Goal: Navigation & Orientation: Go to known website

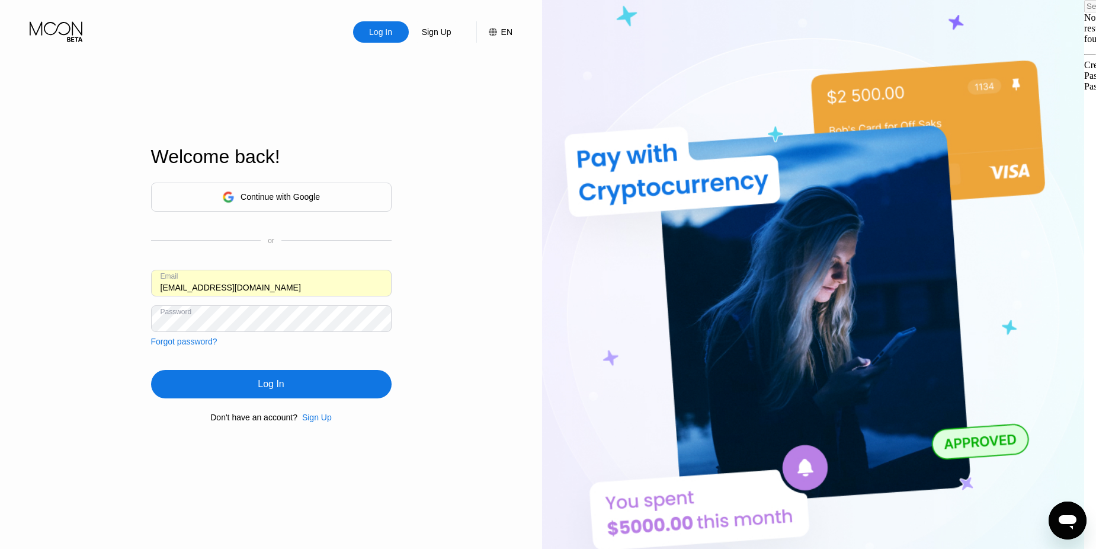
click at [256, 207] on div "Continue with Google" at bounding box center [271, 197] width 241 height 29
